Goal: Task Accomplishment & Management: Use online tool/utility

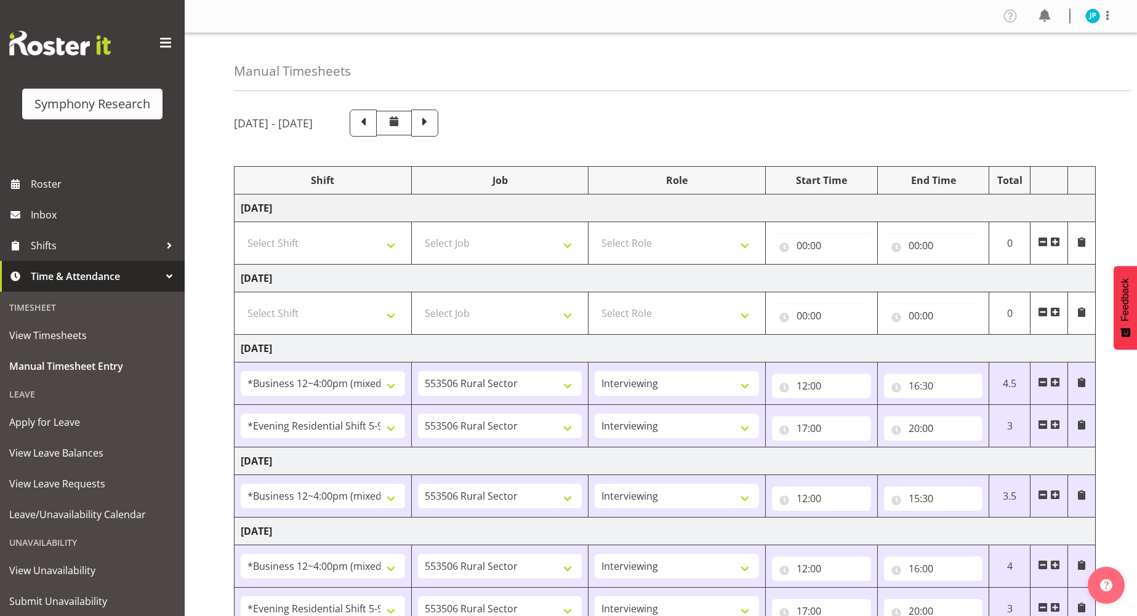
select select "81741"
select select "10587"
select select "47"
select select "48116"
select select "10587"
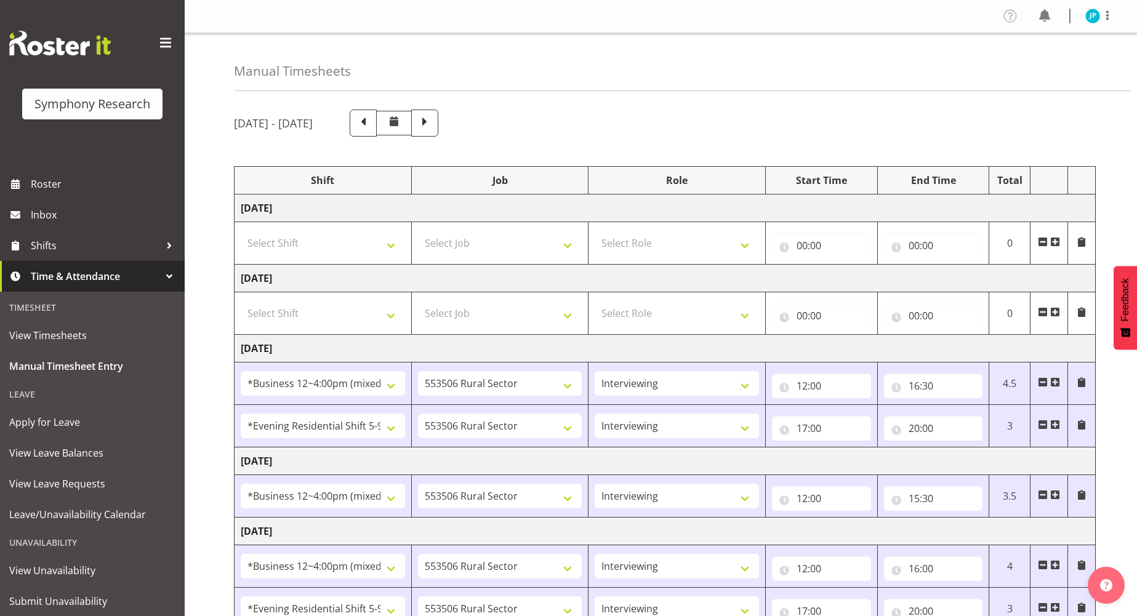
select select "47"
select select "81741"
select select "10587"
select select "47"
select select "81741"
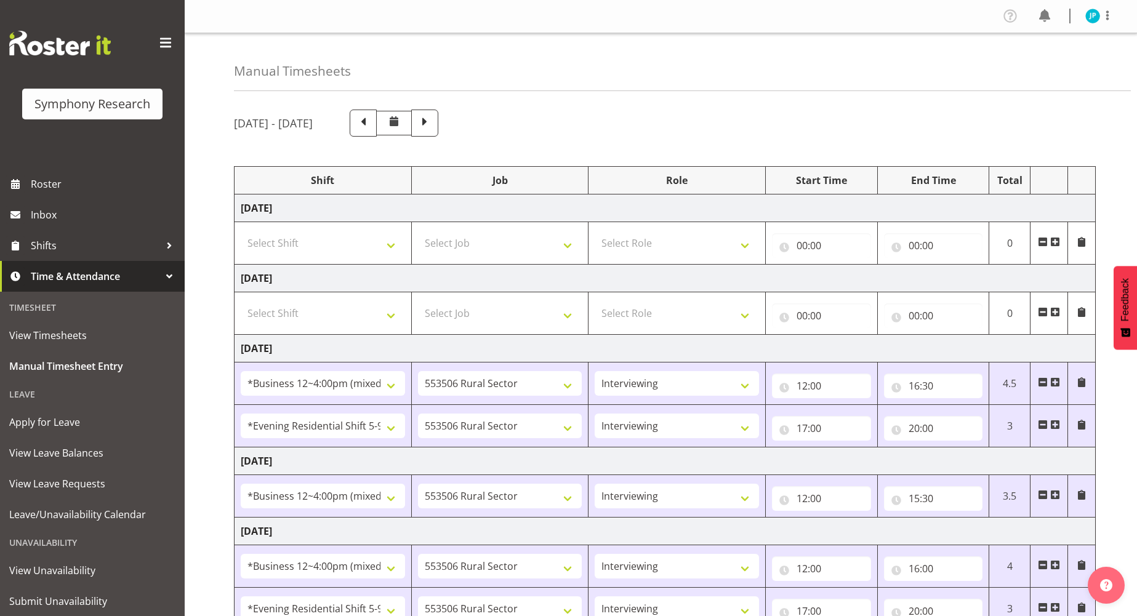
select select "10587"
select select "47"
select select "48116"
select select "10587"
select select "47"
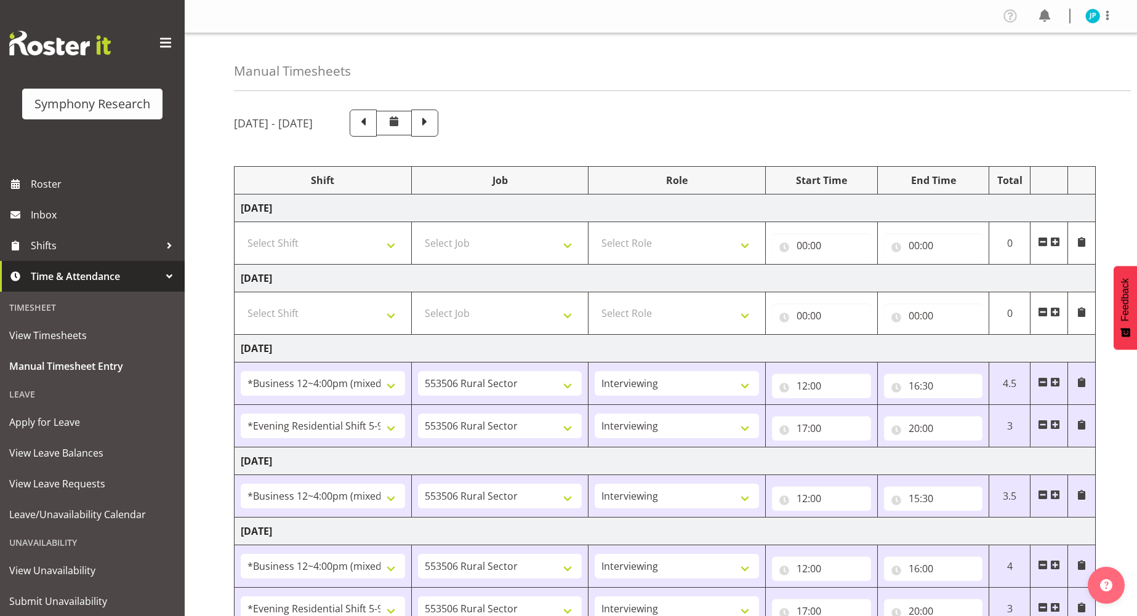
select select "81299"
select select "10587"
select select "47"
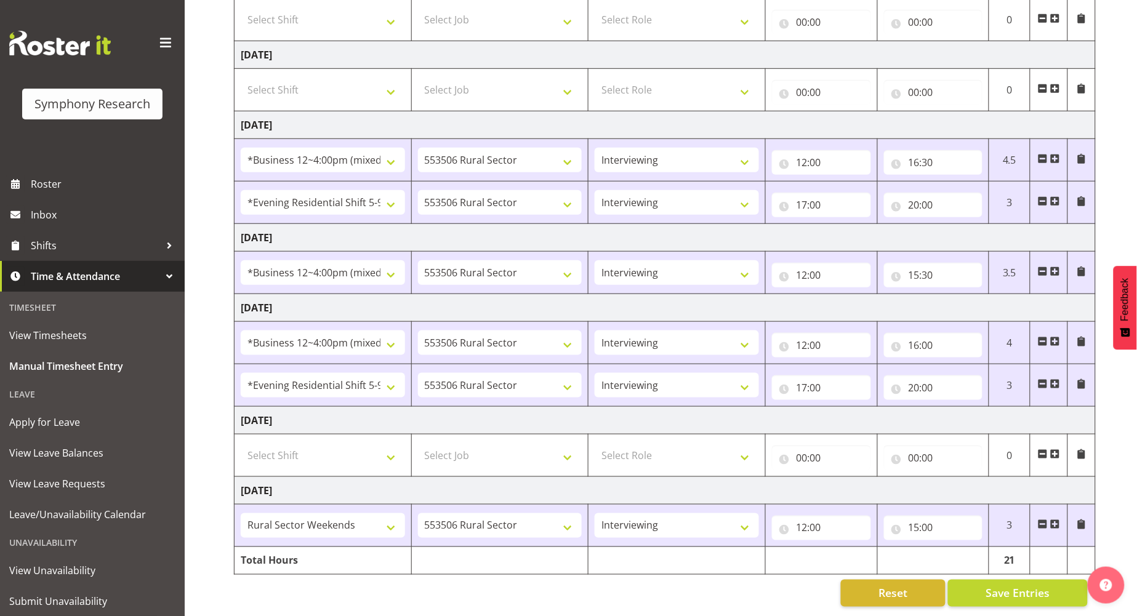
scroll to position [236, 0]
click at [989, 585] on span "Save Entries" at bounding box center [1018, 593] width 64 height 16
